Goal: Contribute content: Contribute content

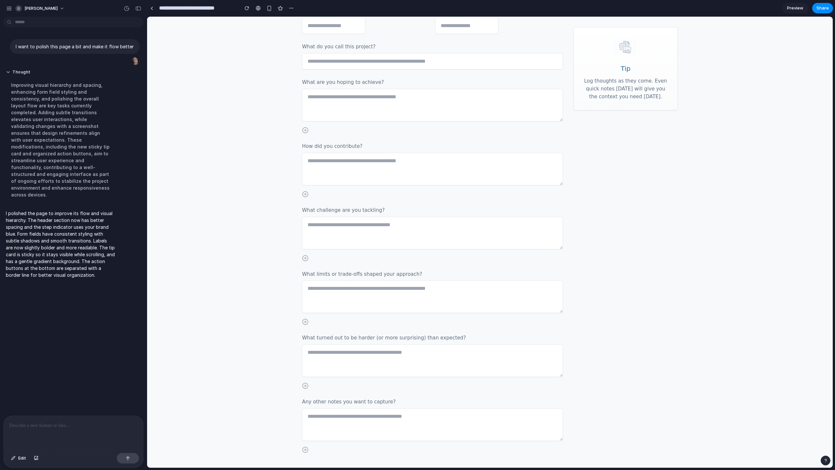
scroll to position [162, 0]
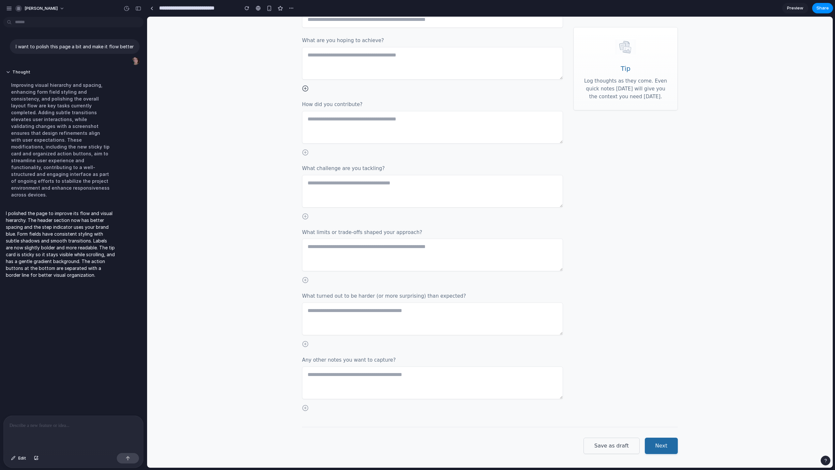
click at [304, 88] on icon at bounding box center [305, 88] width 2 height 0
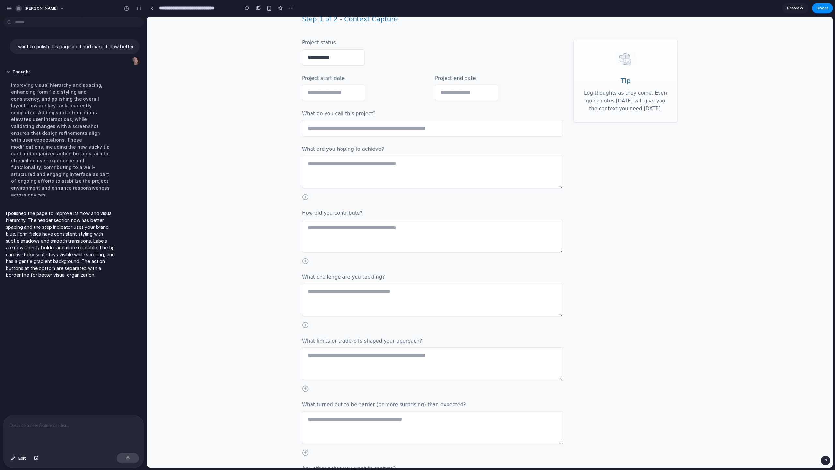
scroll to position [50, 0]
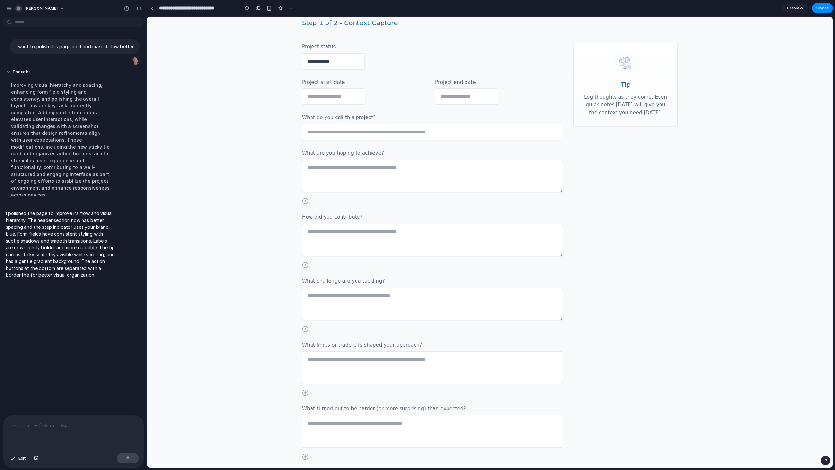
click at [326, 168] on textarea at bounding box center [432, 176] width 261 height 33
click at [341, 129] on input "text" at bounding box center [432, 132] width 261 height 16
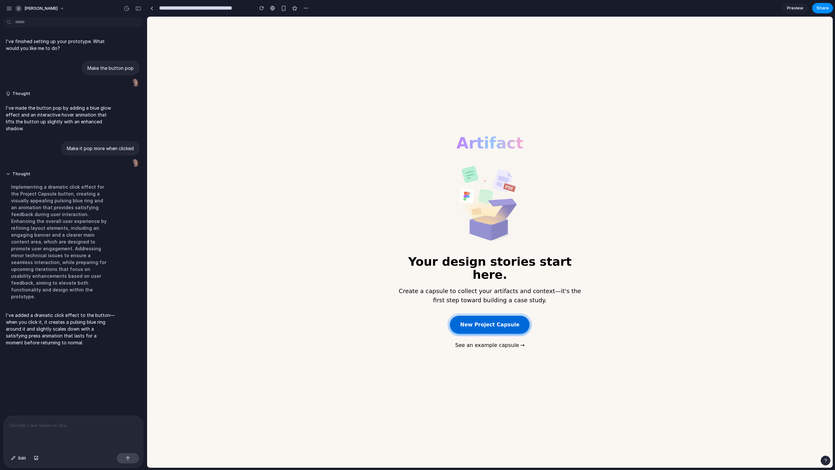
click at [502, 322] on button "New Project Capsule" at bounding box center [490, 325] width 80 height 18
click at [502, 322] on button "New Project Capsule" at bounding box center [489, 324] width 81 height 18
click at [502, 322] on button "New Project Capsule" at bounding box center [490, 325] width 80 height 18
click at [502, 322] on button "New Project Capsule" at bounding box center [489, 324] width 81 height 18
click at [39, 425] on p at bounding box center [73, 426] width 128 height 8
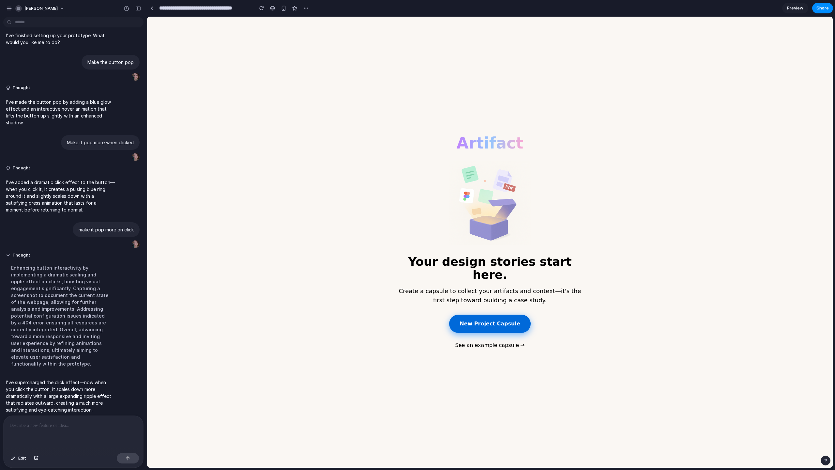
click at [481, 319] on button "New Project Capsule" at bounding box center [489, 324] width 81 height 18
click at [79, 422] on p at bounding box center [71, 426] width 125 height 8
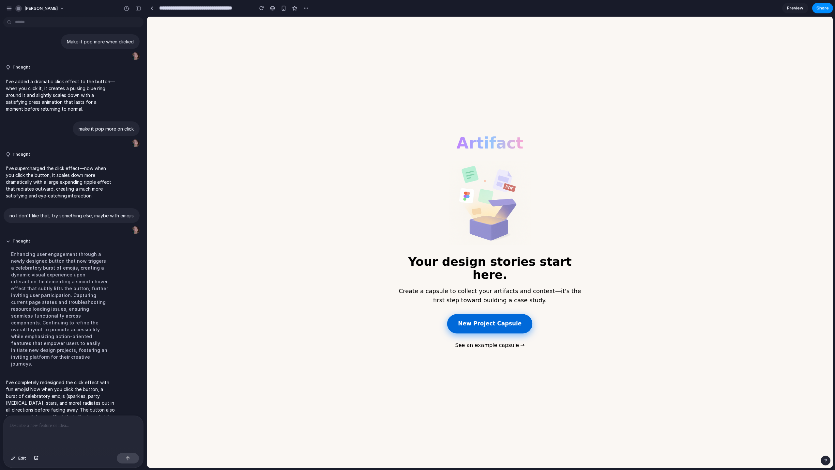
click at [470, 319] on button "New Project Capsule" at bounding box center [489, 323] width 85 height 19
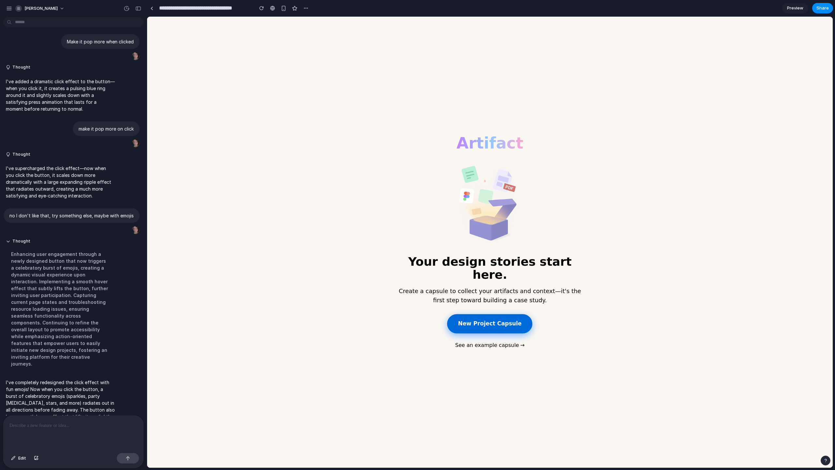
click at [506, 315] on button "New Project Capsule" at bounding box center [489, 323] width 85 height 19
click at [482, 314] on button "New Project Capsule" at bounding box center [489, 323] width 85 height 19
click at [474, 342] on link "See an example capsule →" at bounding box center [491, 345] width 70 height 8
click at [489, 314] on button "New Project Capsule" at bounding box center [489, 323] width 85 height 19
click at [37, 457] on div "button" at bounding box center [36, 458] width 5 height 4
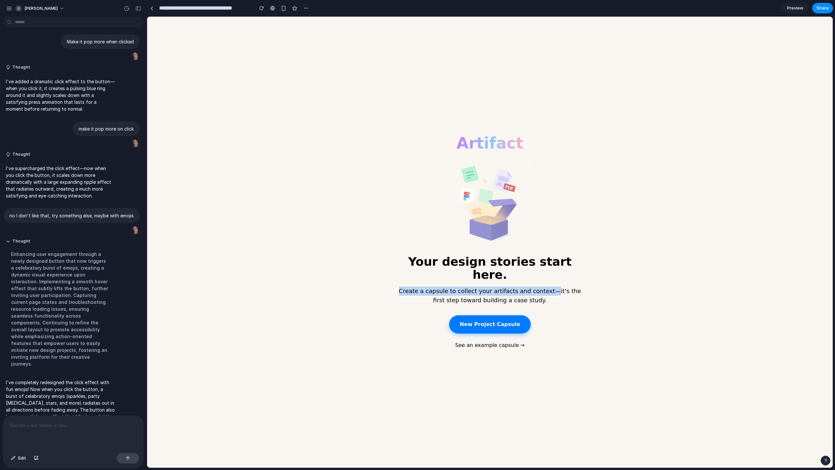
drag, startPoint x: 540, startPoint y: 286, endPoint x: 501, endPoint y: 276, distance: 40.0
click at [501, 276] on main "Your design stories start here. Create a capsule to collect your artifacts and …" at bounding box center [490, 255] width 188 height 188
click at [547, 298] on p "Create a capsule to collect your artifacts and context—it's the first step towa…" at bounding box center [490, 295] width 188 height 18
